Goal: Feedback & Contribution: Submit feedback/report problem

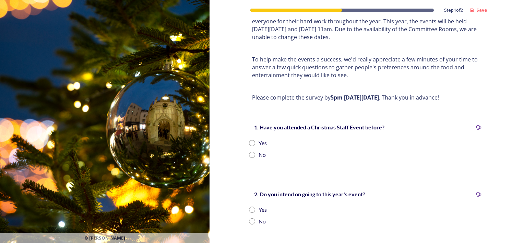
scroll to position [69, 0]
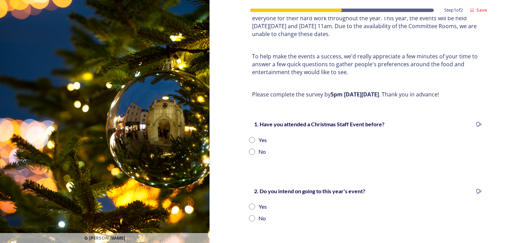
click at [215, 133] on div "Step 1 of 2 Save Staff Christmas Events 2025 Every year, [PERSON_NAME], [PERSON…" at bounding box center [366, 208] width 314 height 554
click at [258, 136] on div "Yes" at bounding box center [262, 140] width 8 height 8
radio input "true"
click at [249, 203] on input "radio" at bounding box center [252, 206] width 6 height 6
radio input "true"
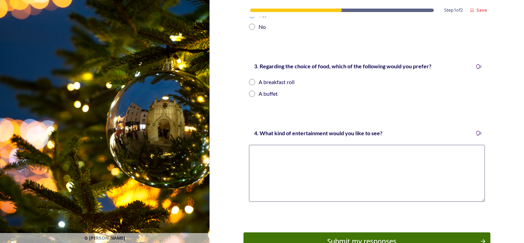
scroll to position [230, 0]
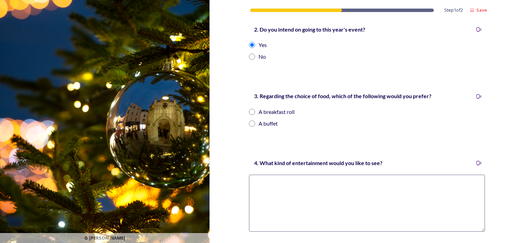
click at [251, 120] on input "radio" at bounding box center [252, 123] width 6 height 6
radio input "true"
click at [317, 185] on textarea at bounding box center [367, 202] width 236 height 57
type textarea "~"
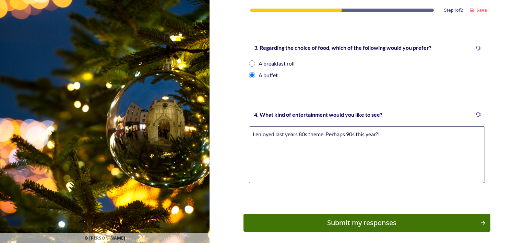
scroll to position [298, 0]
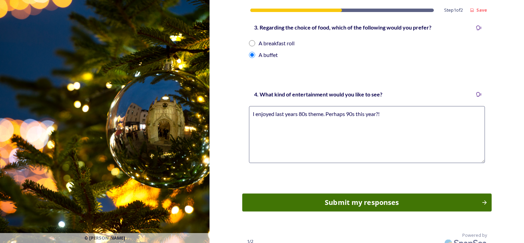
type textarea "I enjoyed last years 80s theme. Perhaps 90s this year?!"
click at [359, 193] on button "Submit my responses" at bounding box center [366, 202] width 249 height 18
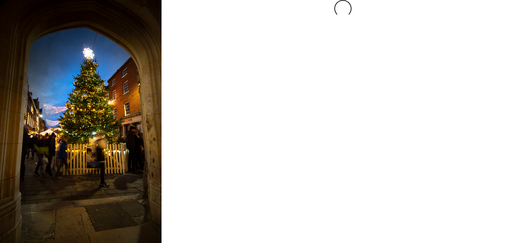
scroll to position [0, 0]
